Goal: Transaction & Acquisition: Purchase product/service

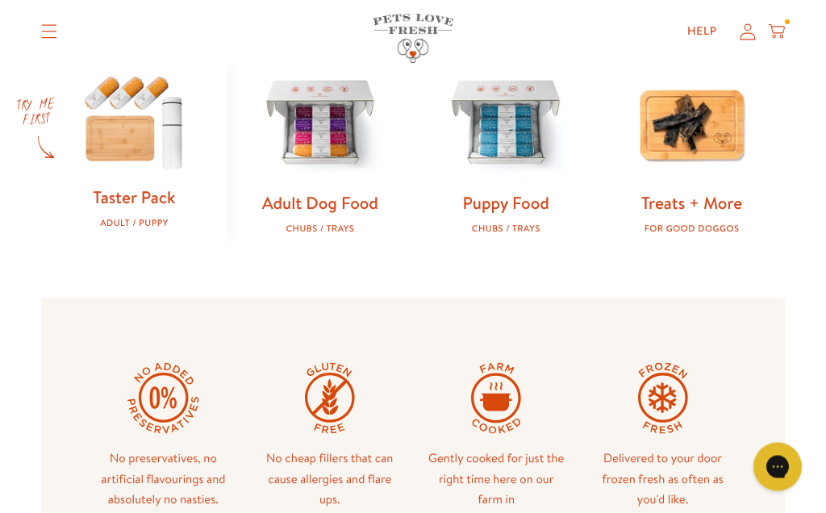
scroll to position [531, 0]
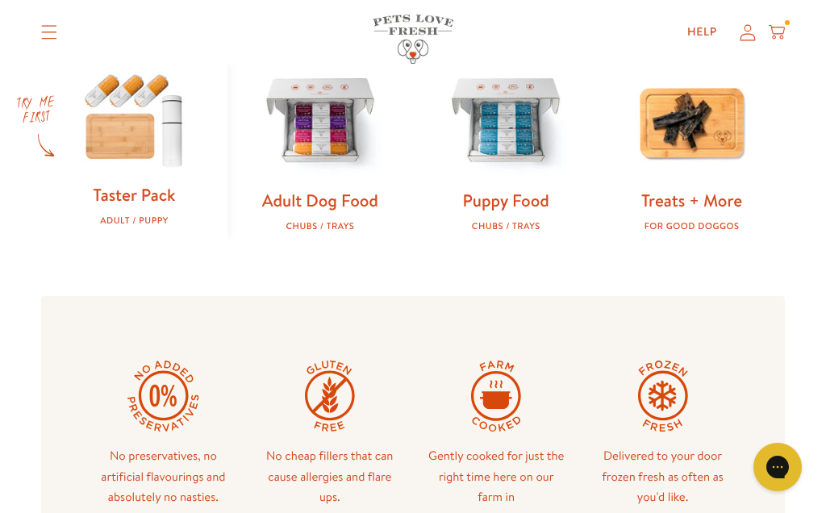
click at [327, 127] on img at bounding box center [320, 122] width 134 height 134
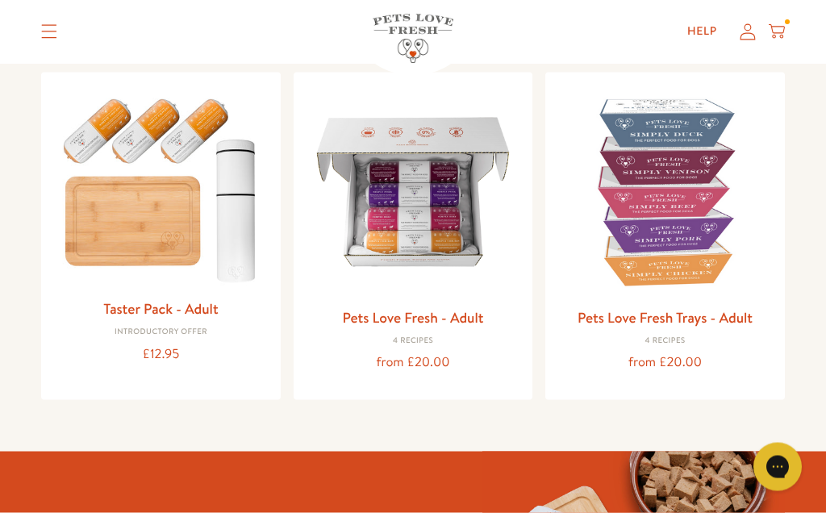
scroll to position [174, 0]
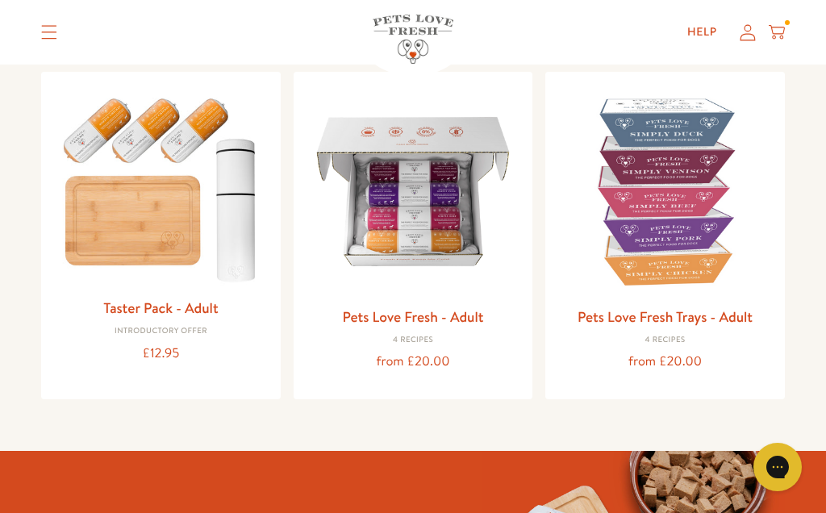
click at [419, 364] on div "from £20.00" at bounding box center [413, 362] width 214 height 22
click at [435, 311] on link "Pets Love Fresh - Adult" at bounding box center [412, 316] width 141 height 20
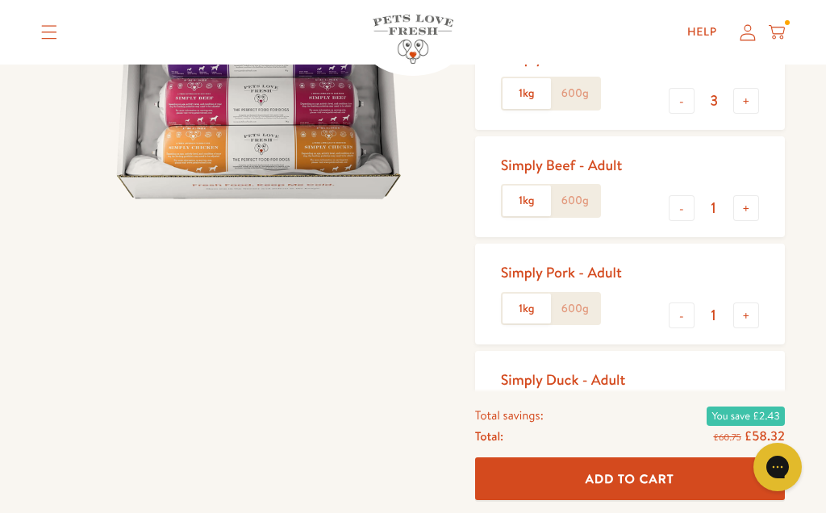
scroll to position [277, 0]
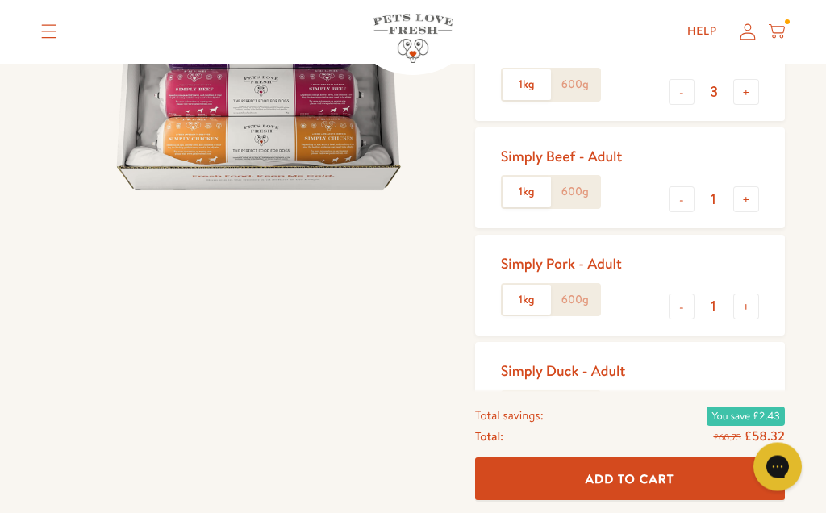
click at [754, 418] on button "+" at bounding box center [746, 415] width 26 height 26
type input "2"
click at [681, 94] on button "-" at bounding box center [682, 92] width 26 height 26
type input "2"
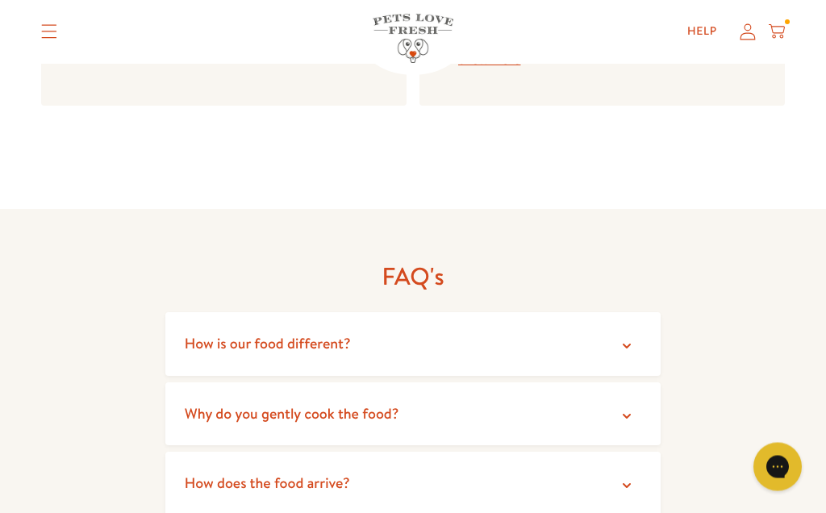
scroll to position [2716, 0]
